Goal: Task Accomplishment & Management: Complete application form

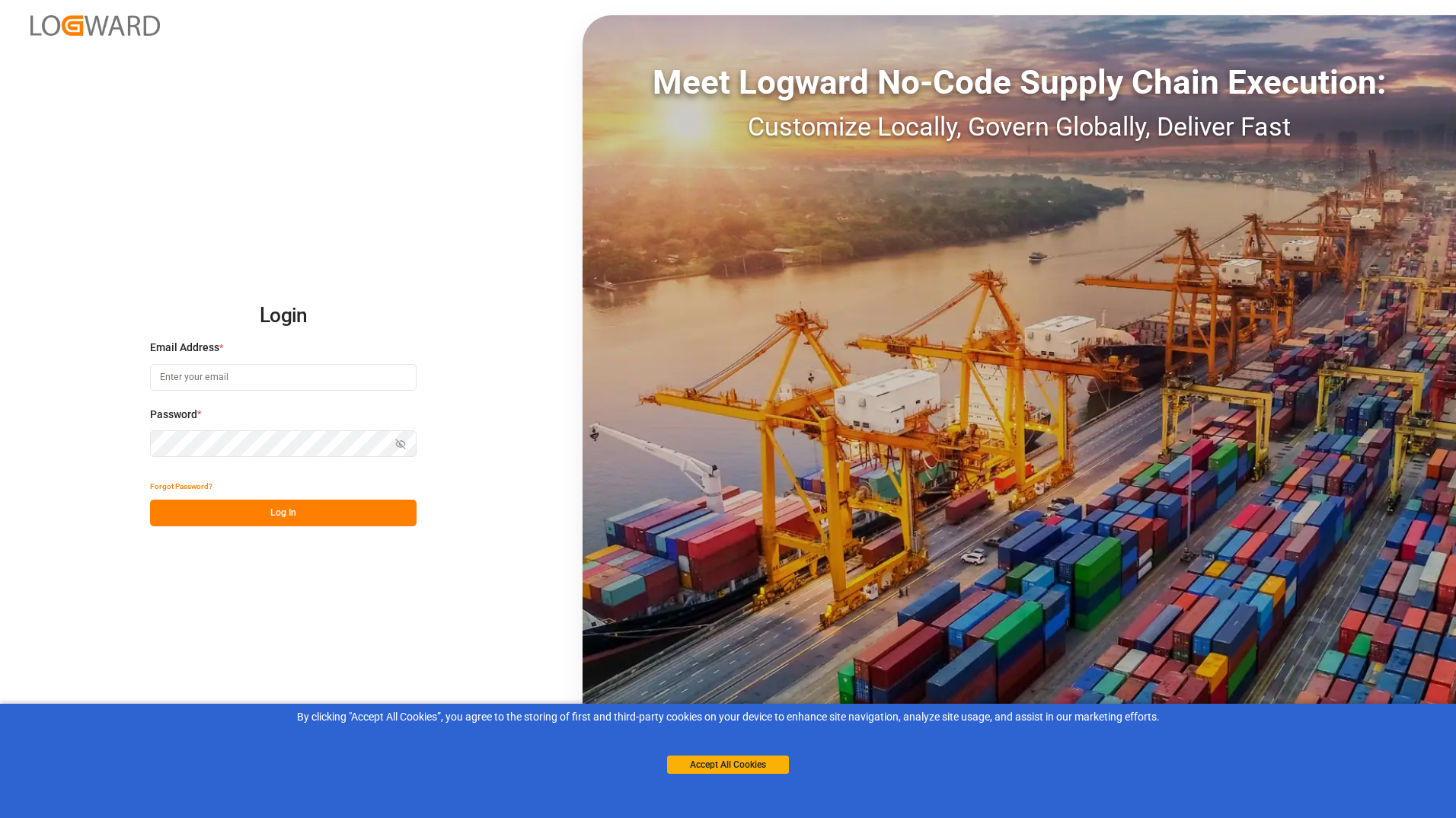
type input "[EMAIL_ADDRESS][DOMAIN_NAME]"
click at [289, 516] on button "Log In" at bounding box center [283, 513] width 267 height 26
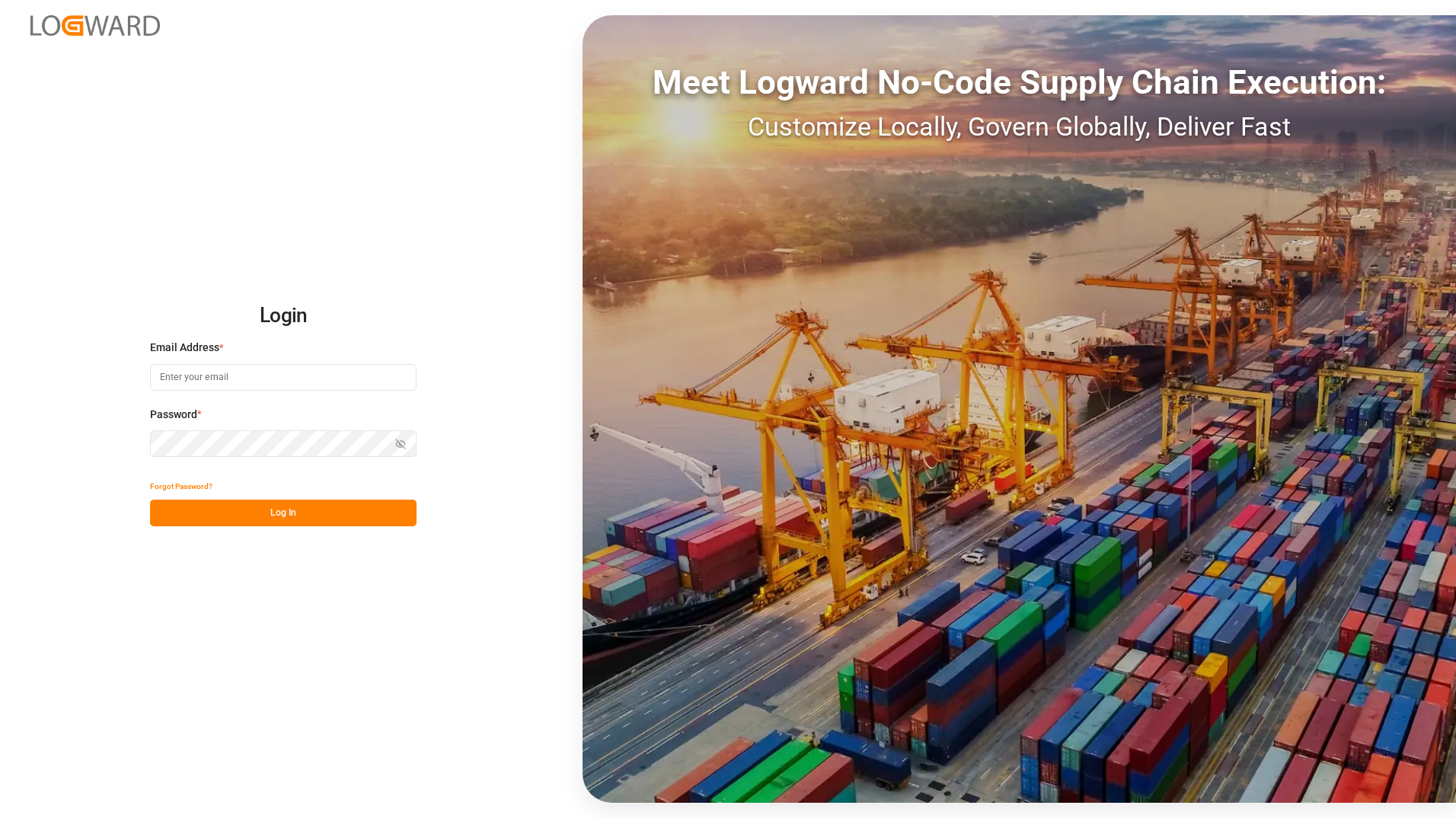
type input "[EMAIL_ADDRESS][DOMAIN_NAME]"
click at [289, 516] on button "Log In" at bounding box center [283, 513] width 267 height 26
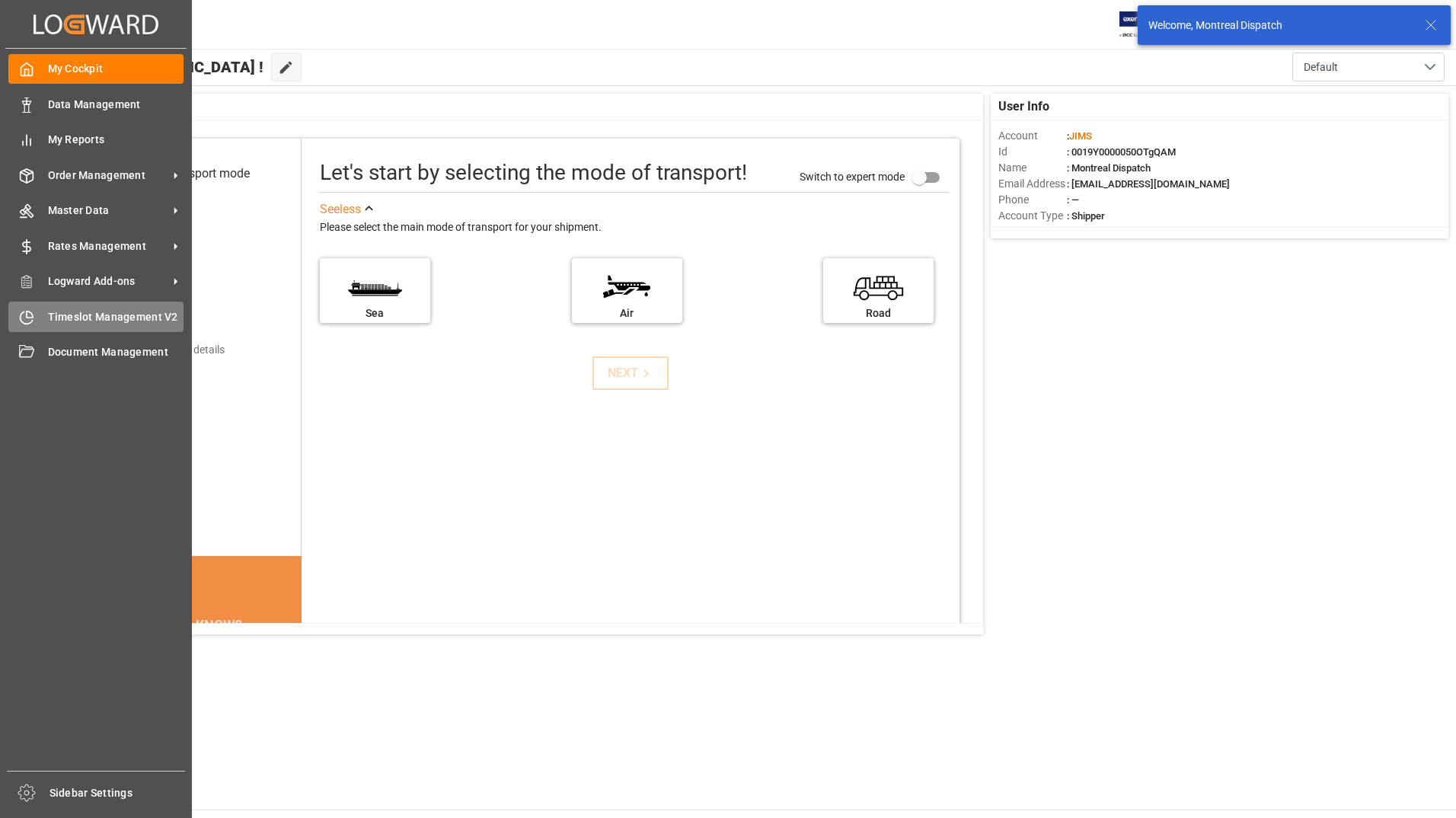
click at [32, 310] on icon at bounding box center [27, 318] width 15 height 15
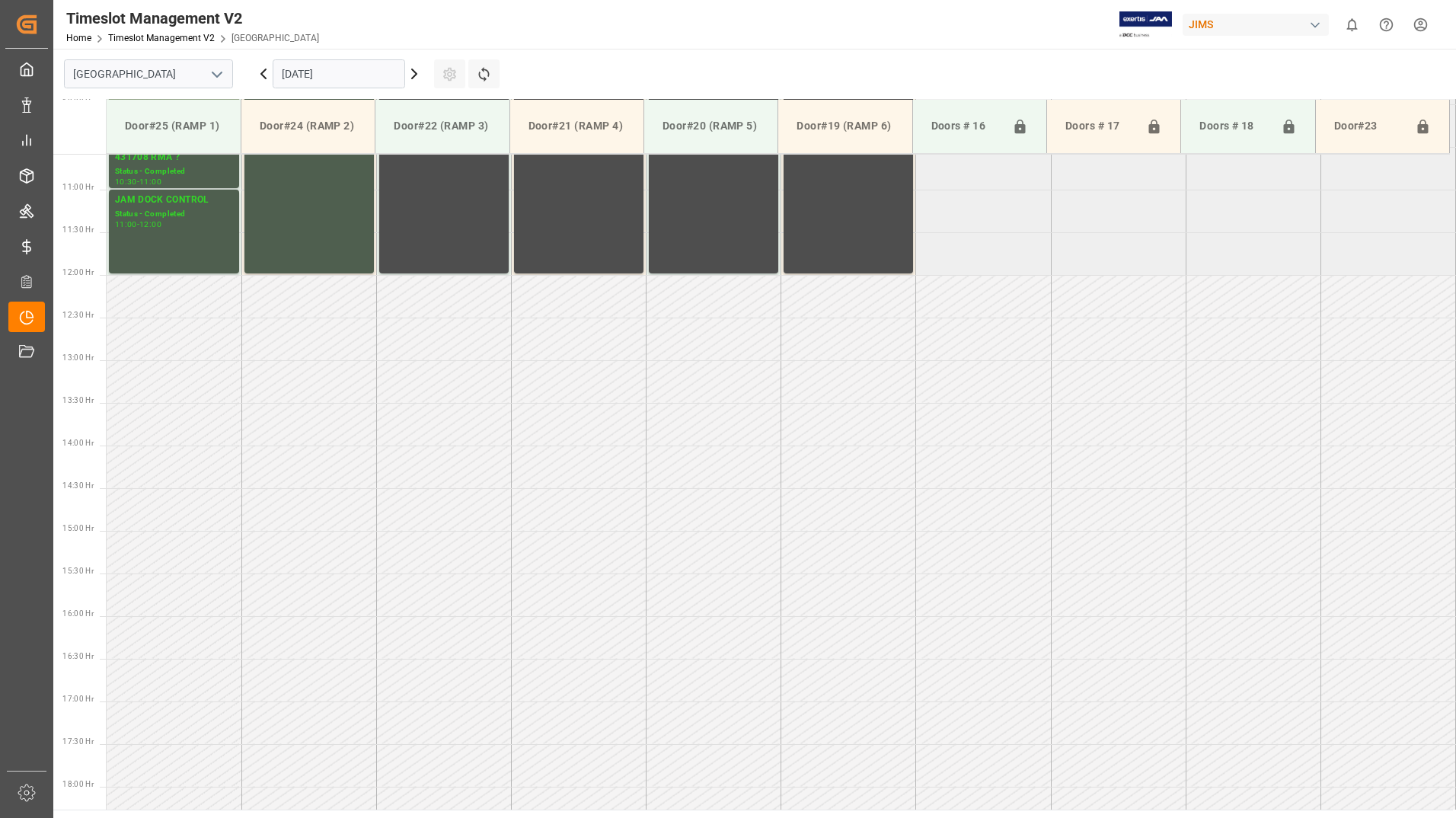
scroll to position [1014, 0]
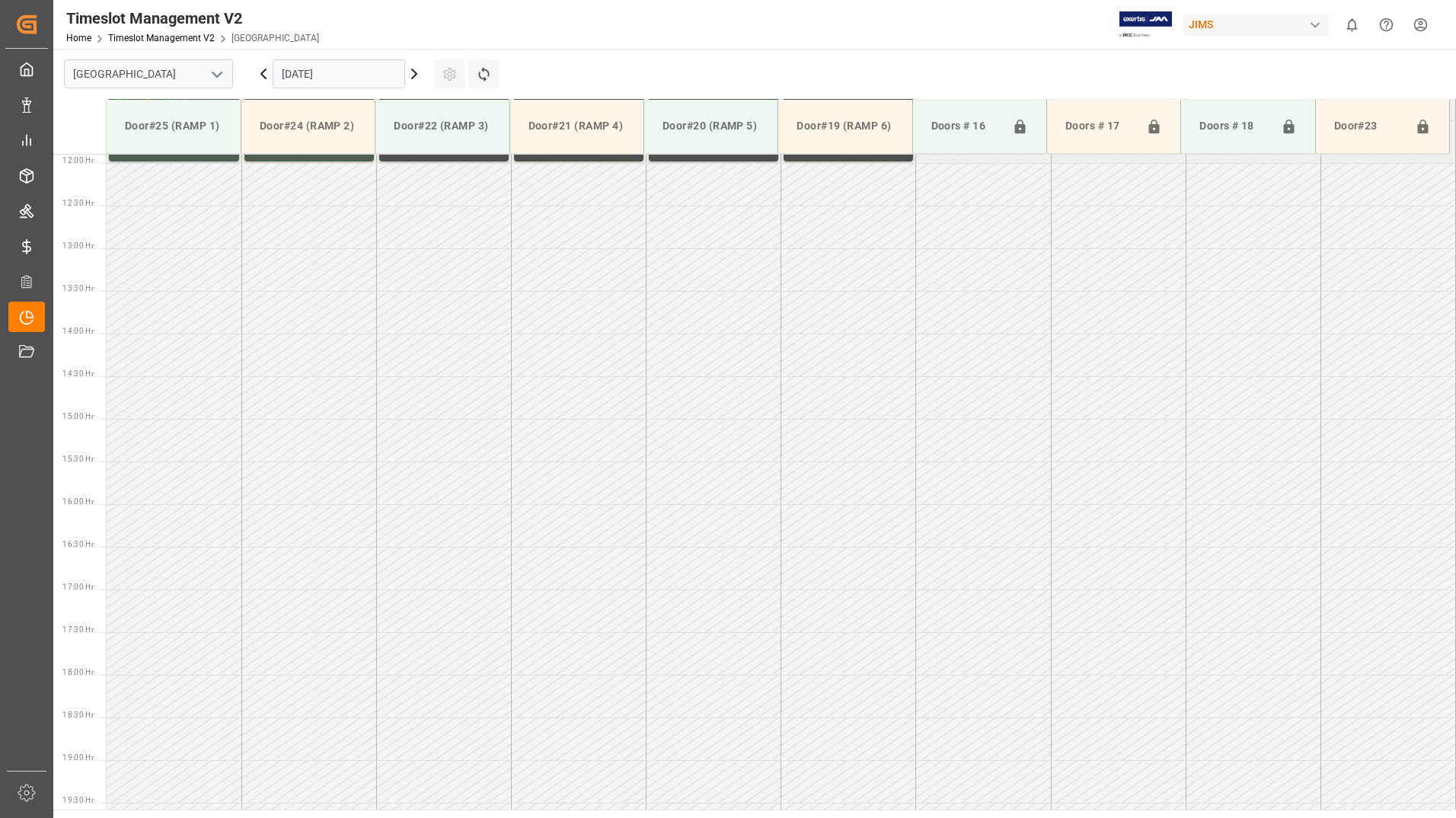
click at [416, 74] on icon at bounding box center [414, 74] width 5 height 9
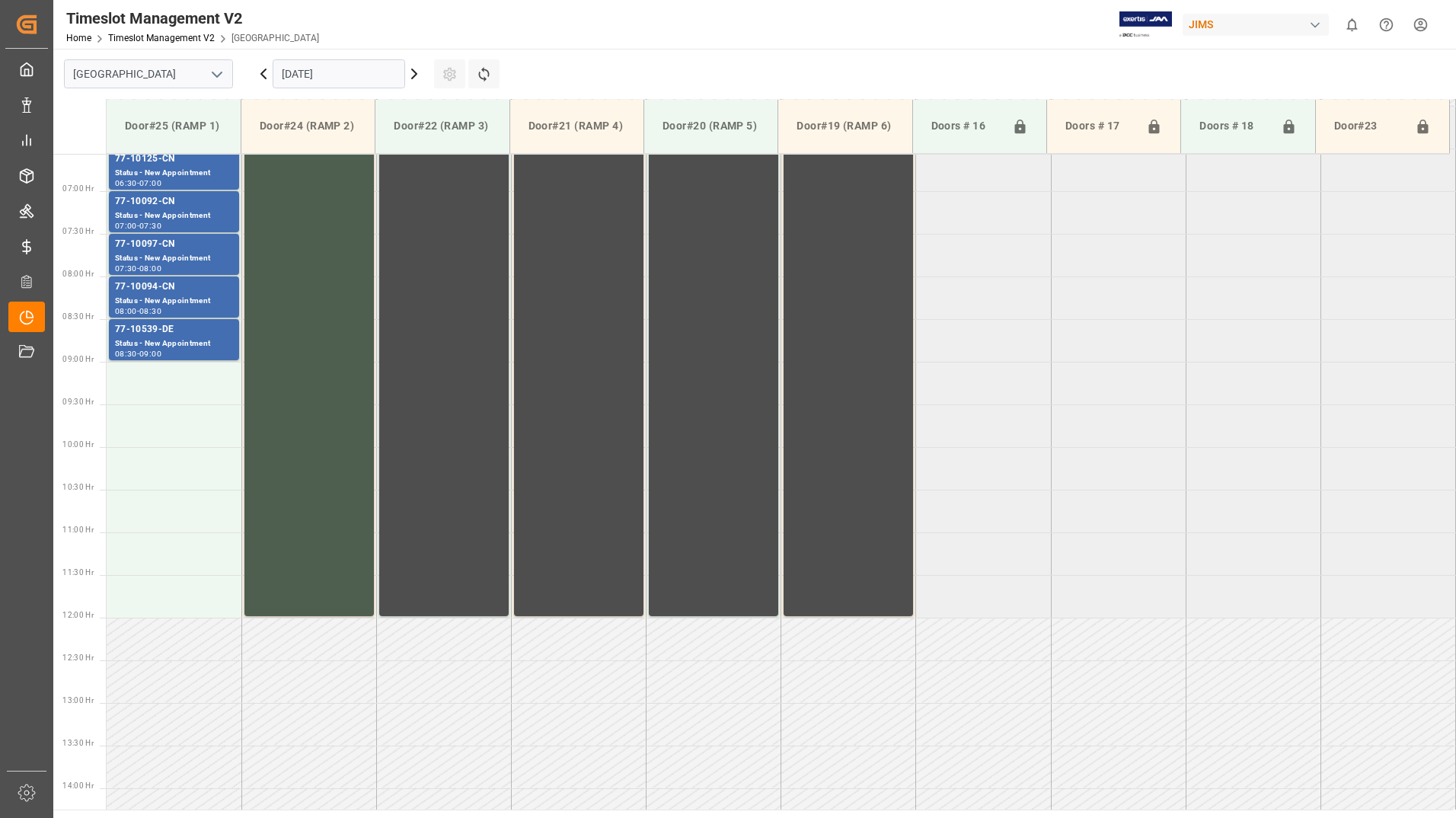
scroll to position [557, 0]
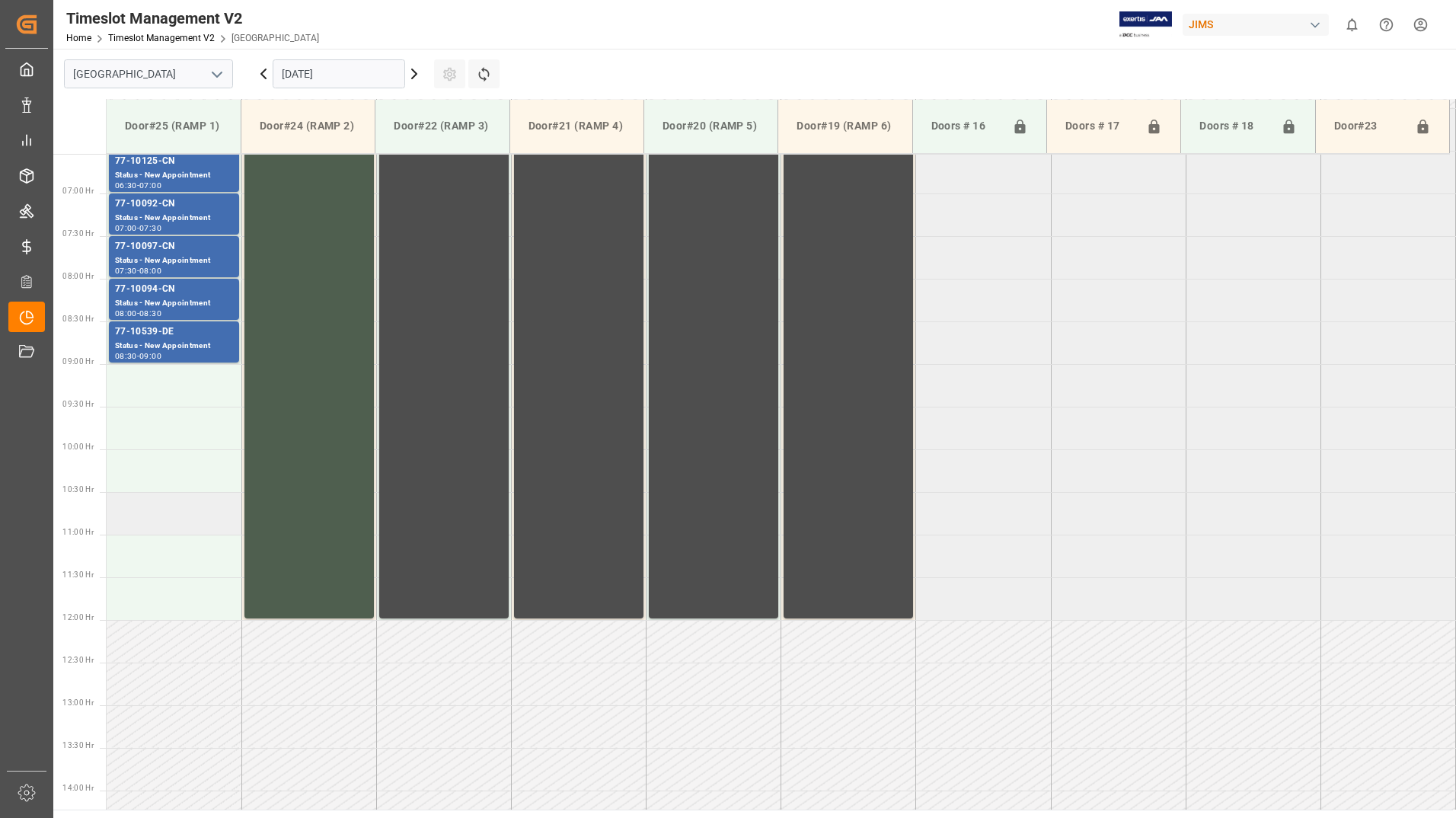
click at [155, 515] on td at bounding box center [174, 513] width 134 height 43
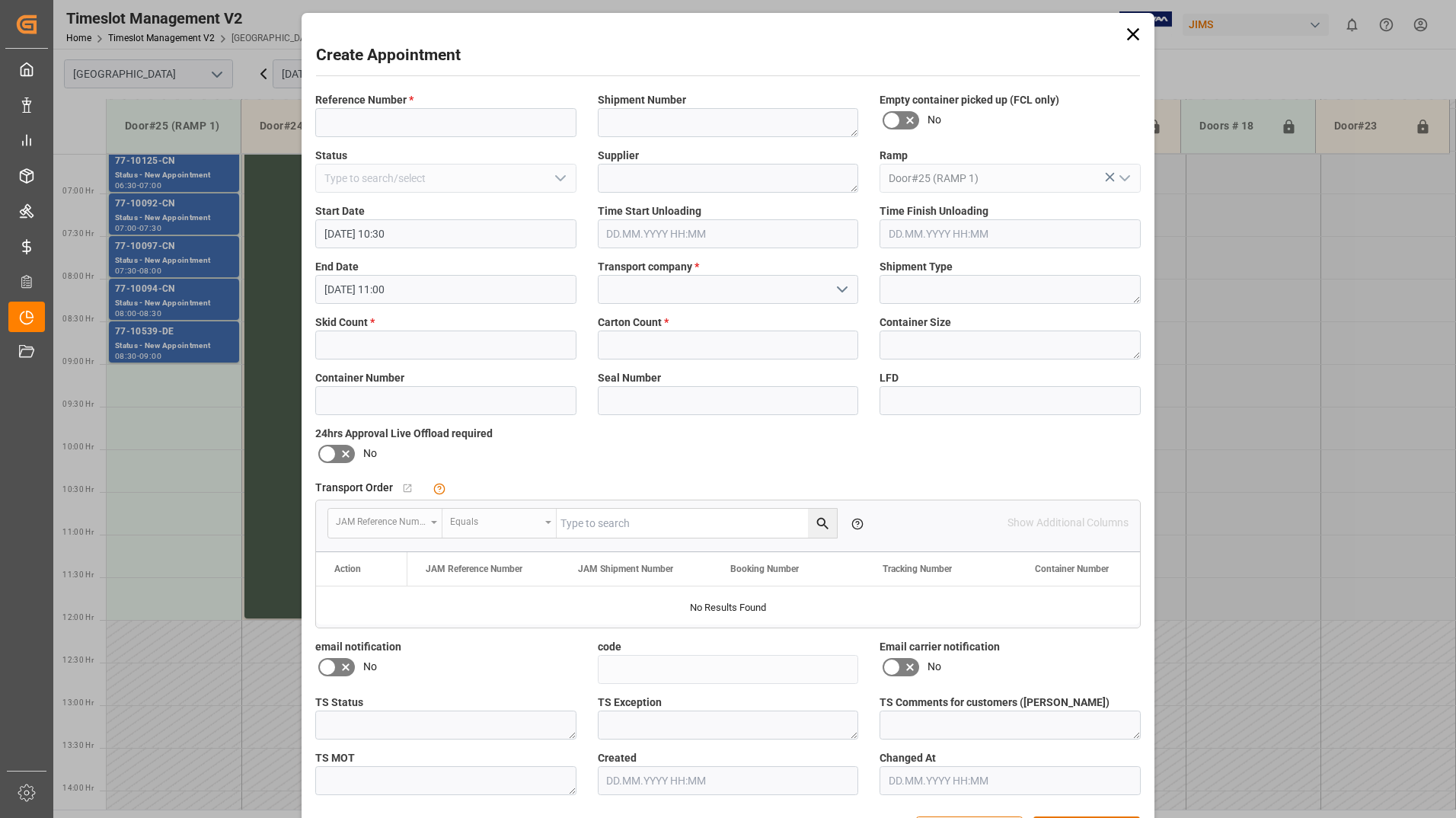
type input "[DATE] 10:30"
type input "[DATE] 11:00"
click at [365, 113] on input at bounding box center [446, 122] width 261 height 29
type input "none"
click at [665, 298] on input at bounding box center [728, 289] width 261 height 29
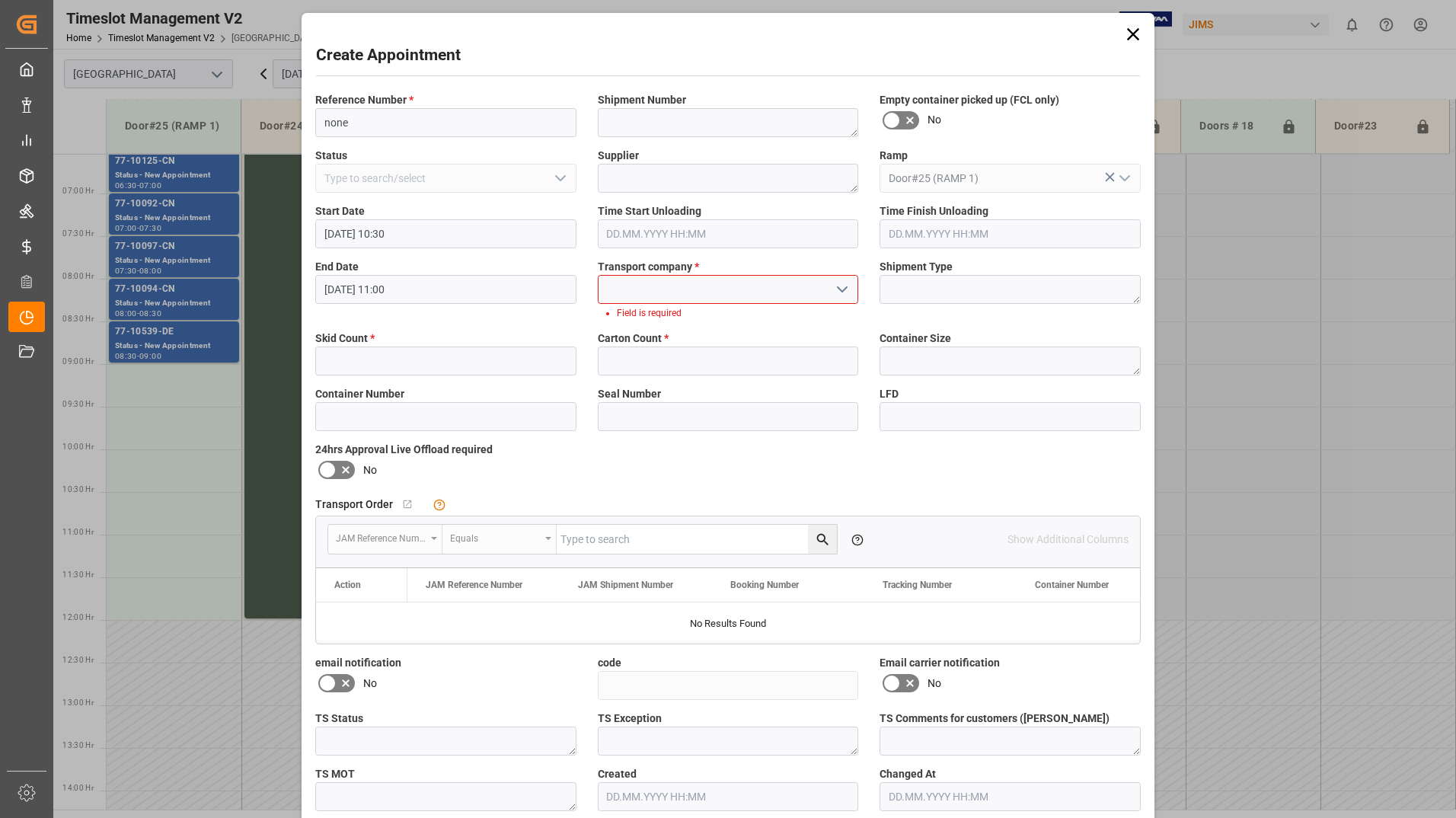
click at [845, 290] on icon "open menu" at bounding box center [842, 290] width 19 height 19
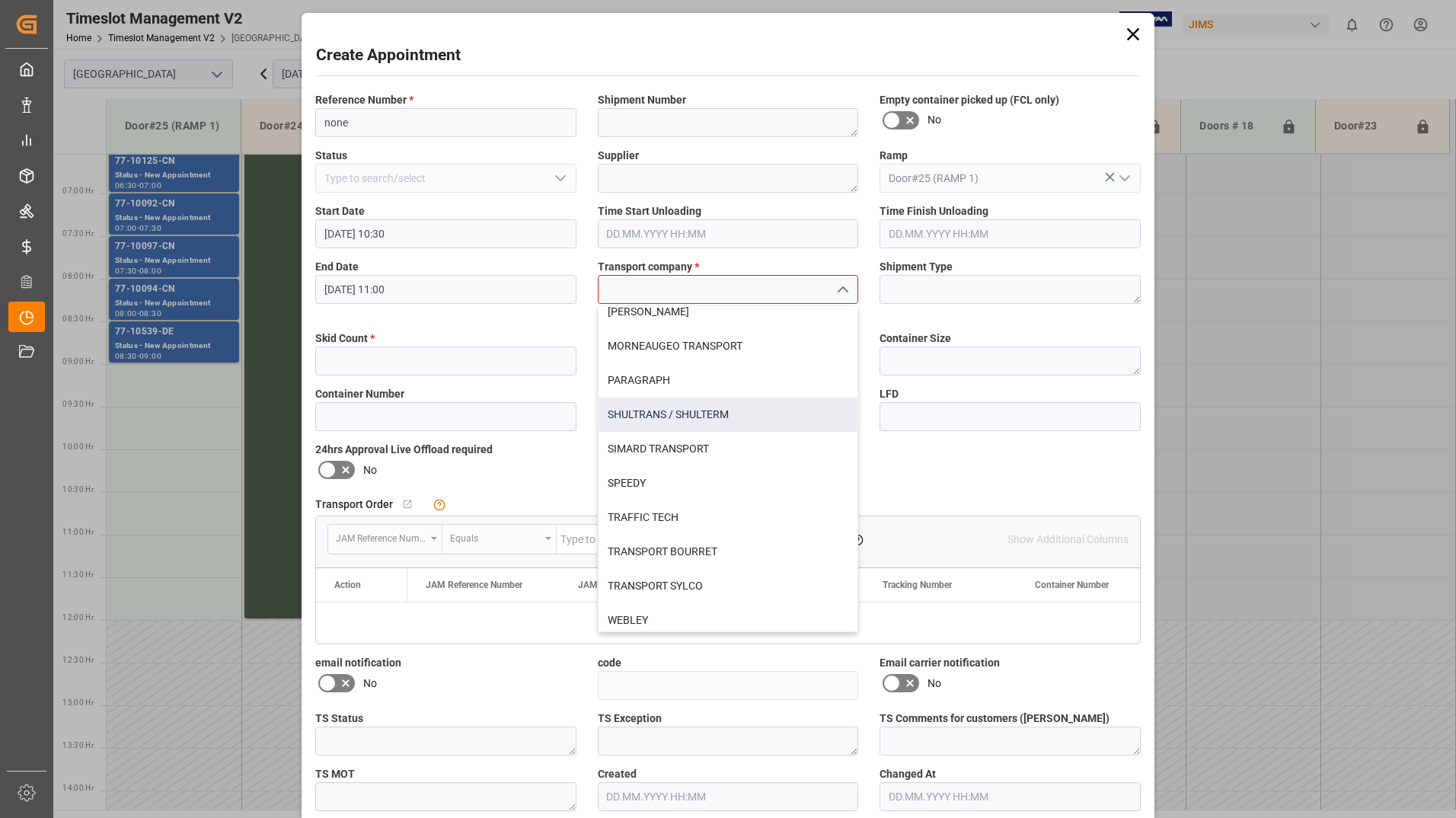
scroll to position [565, 0]
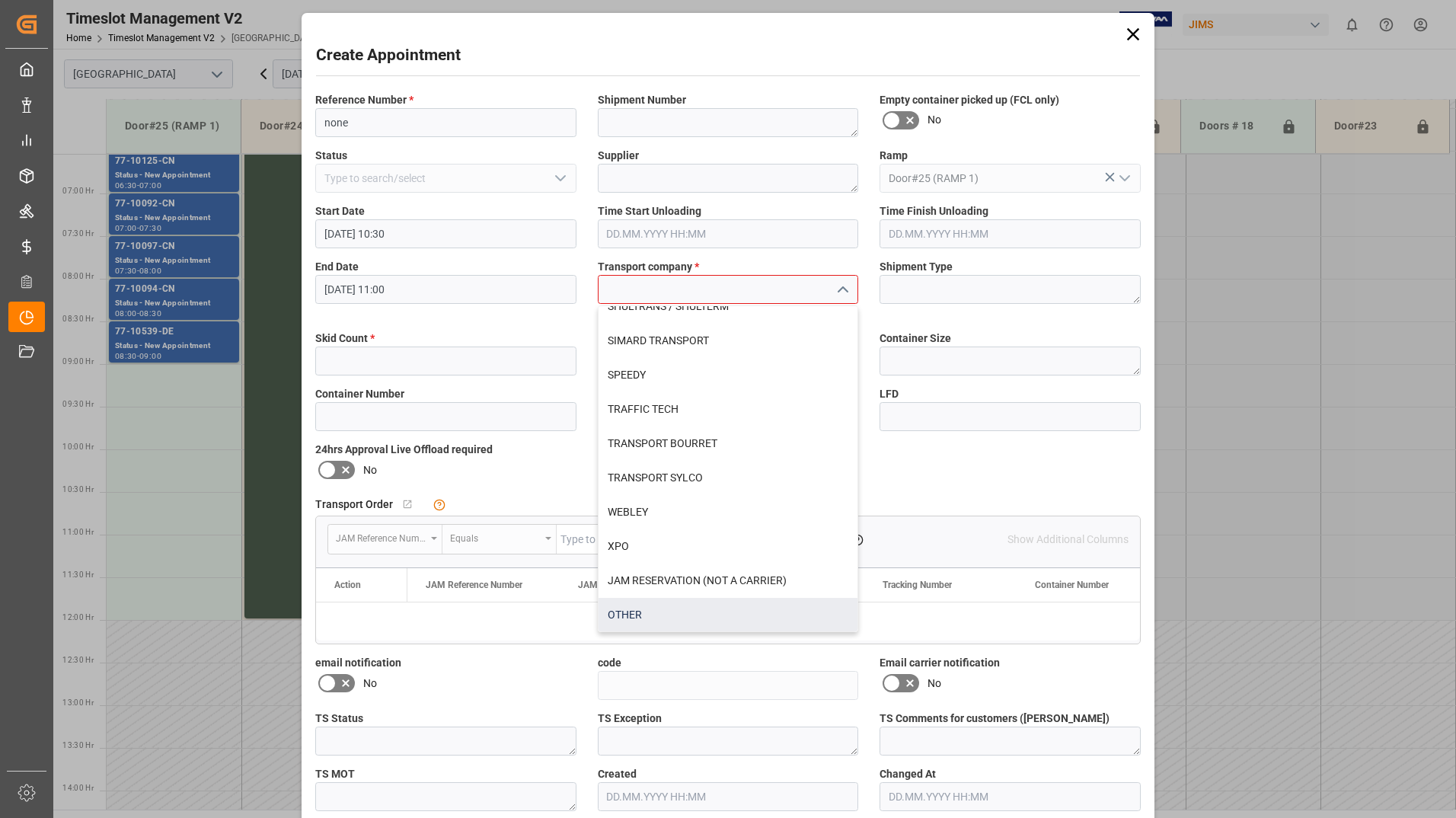
click at [629, 616] on div "OTHER" at bounding box center [728, 615] width 260 height 34
type input "OTHER"
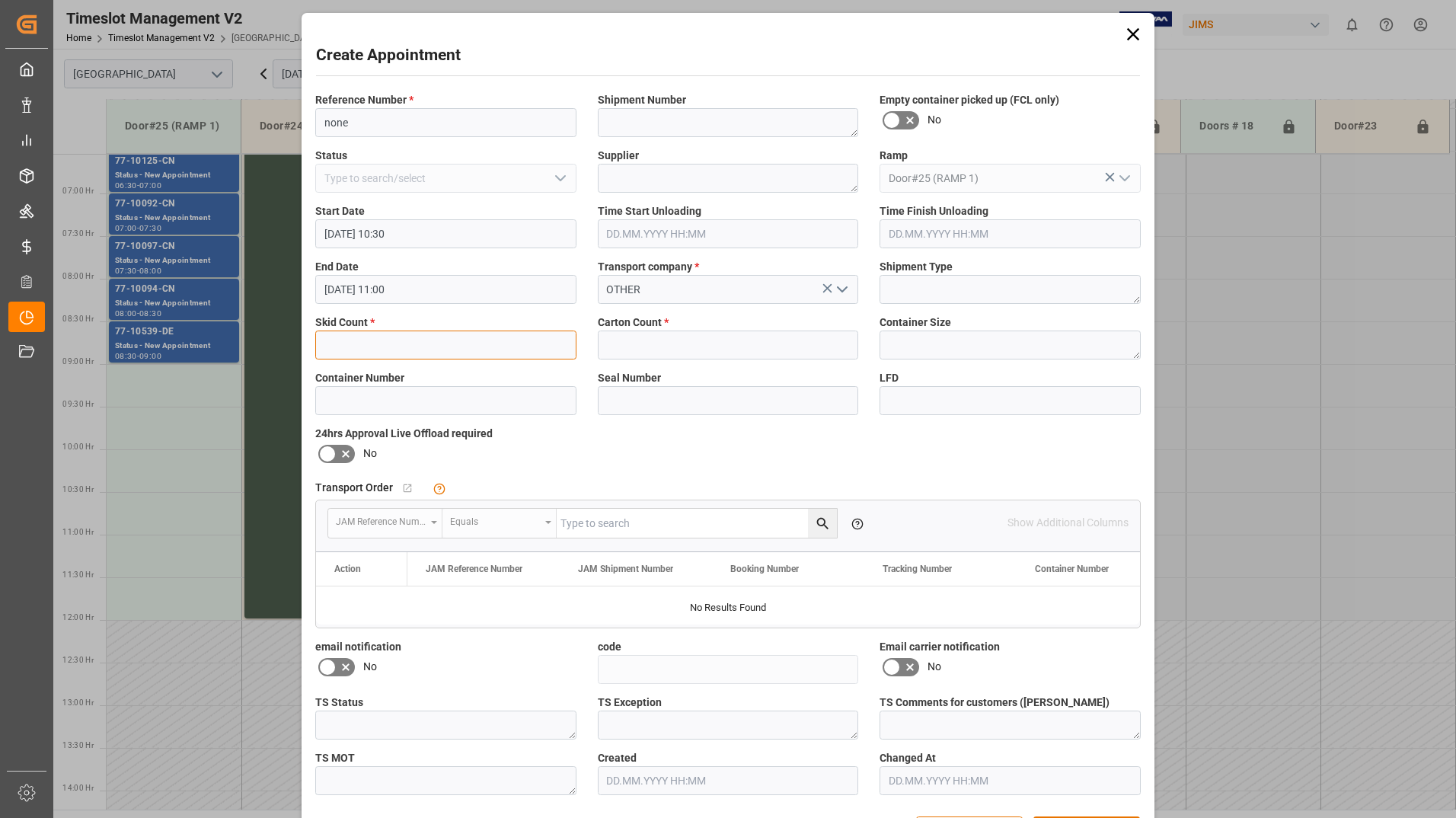
click at [440, 349] on input "text" at bounding box center [446, 345] width 261 height 29
type input "8"
click at [617, 350] on input "text" at bounding box center [728, 345] width 261 height 29
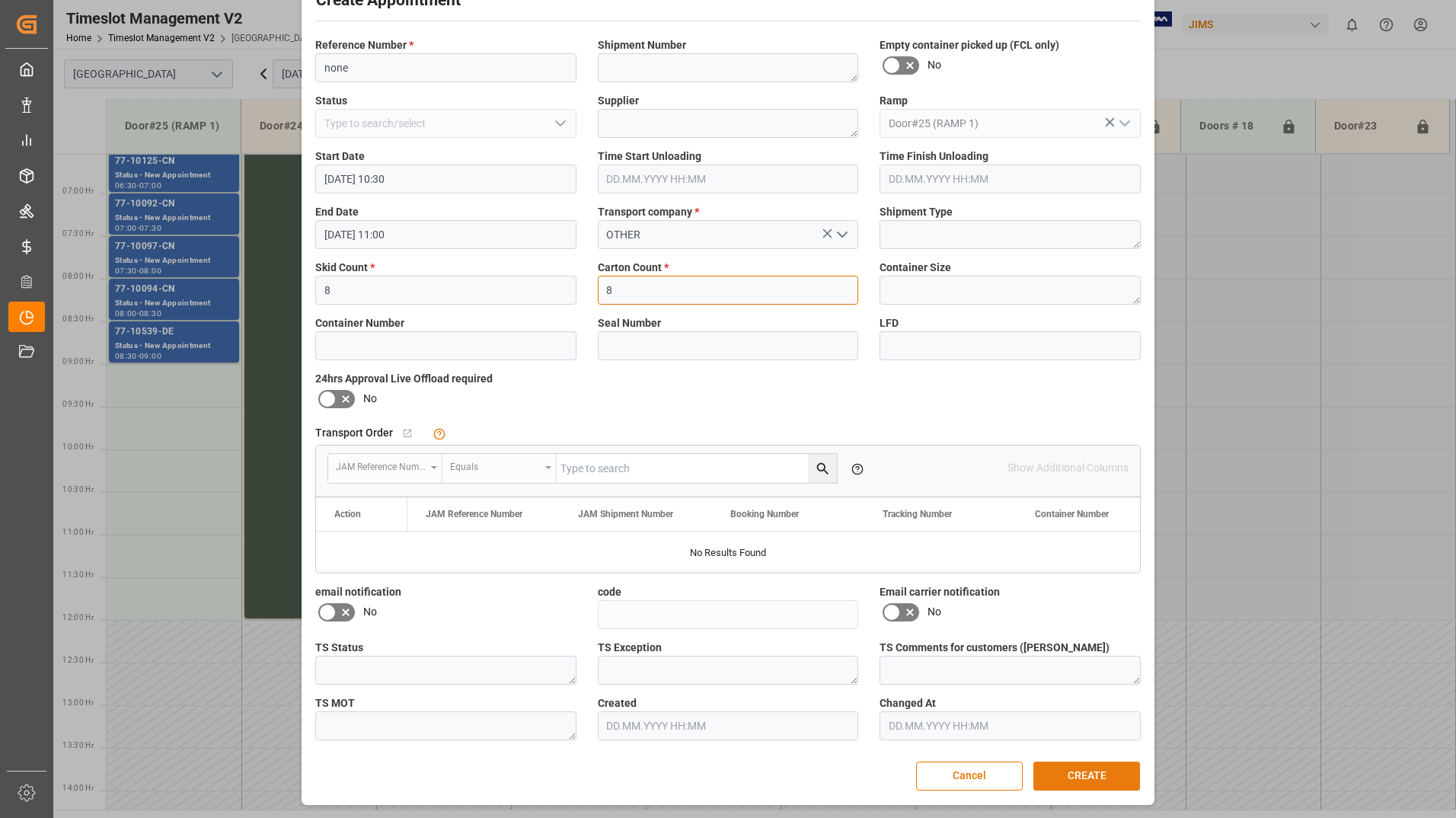
type input "8"
click at [1069, 771] on button "CREATE" at bounding box center [1087, 775] width 107 height 29
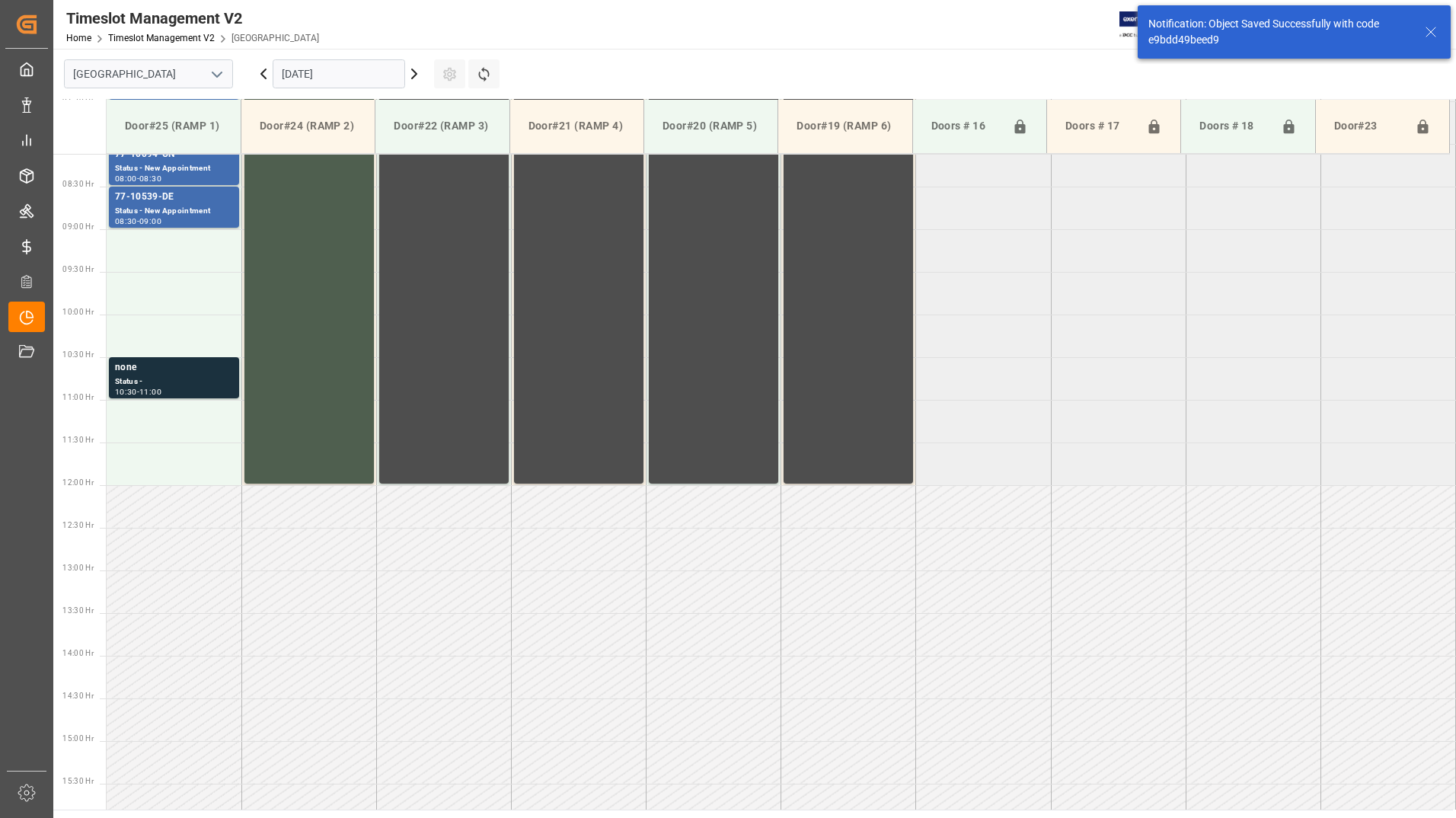
scroll to position [758, 0]
